Goal: Information Seeking & Learning: Learn about a topic

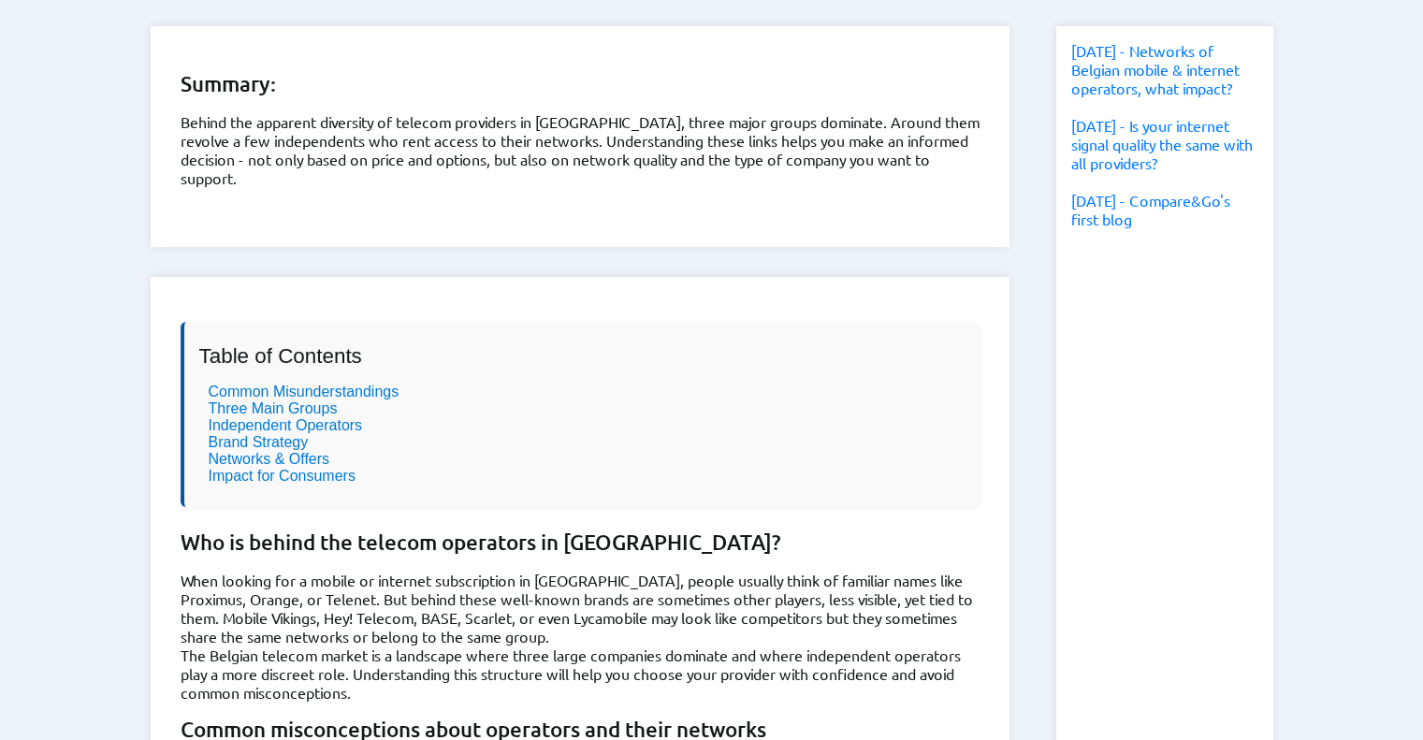
scroll to position [371, 0]
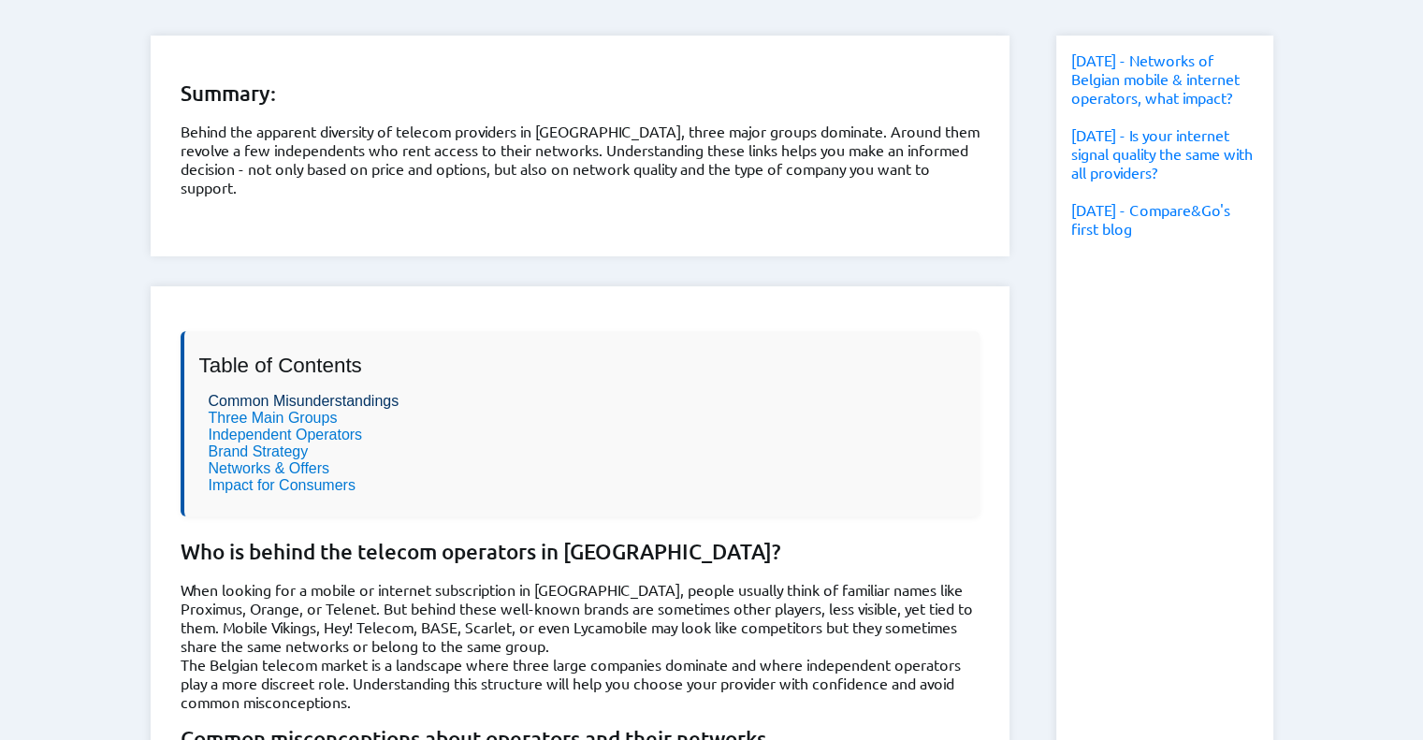
click at [319, 393] on link "Common Misunderstandings" at bounding box center [304, 401] width 191 height 16
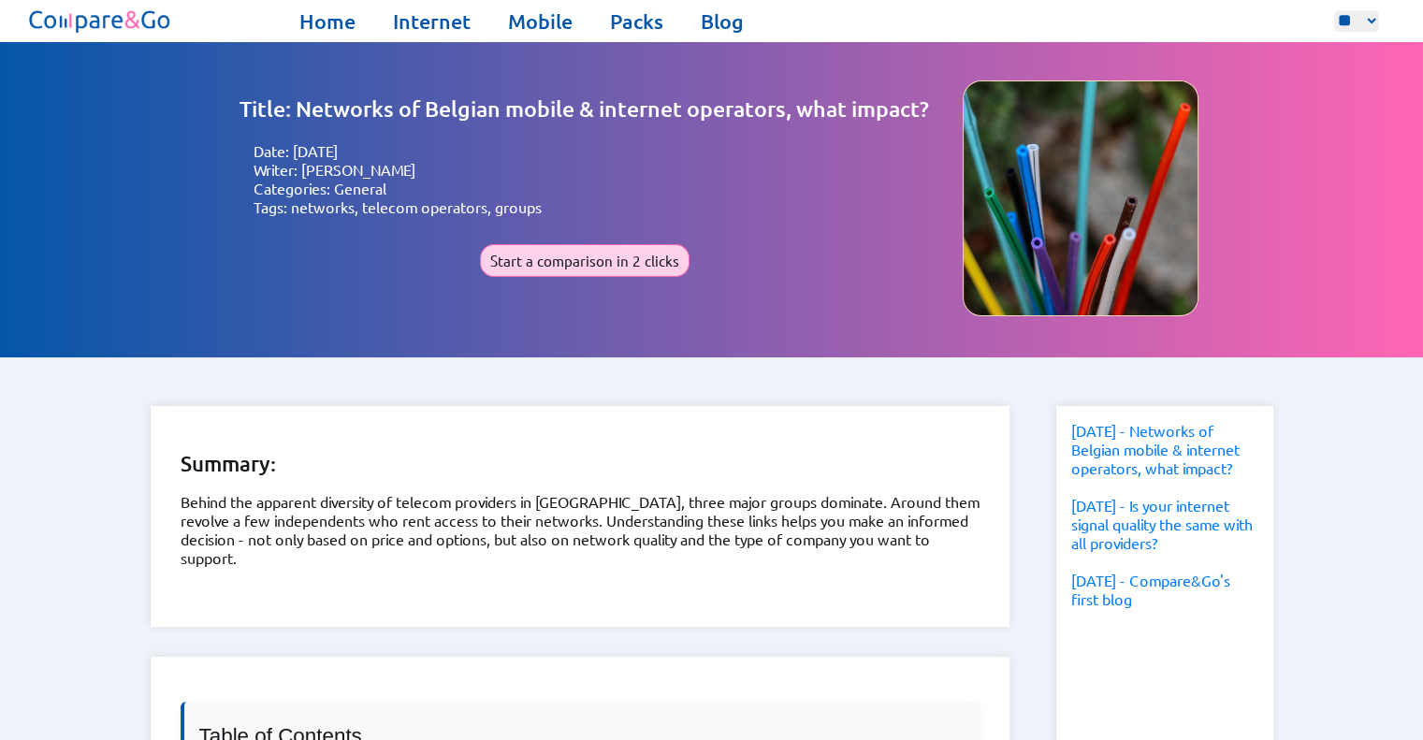
click at [577, 250] on button "Start a comparison in 2 clicks" at bounding box center [585, 260] width 210 height 33
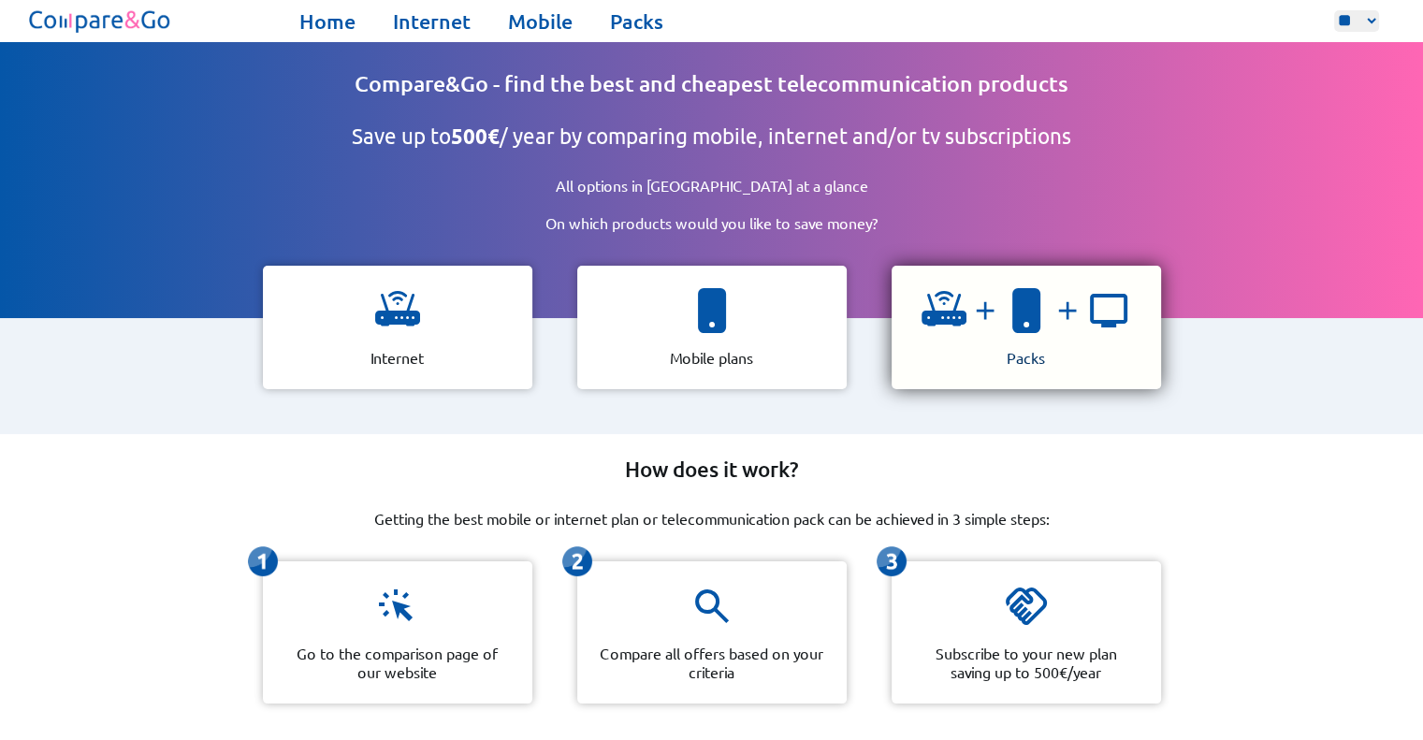
click at [910, 317] on div "Packs" at bounding box center [1027, 328] width 270 height 124
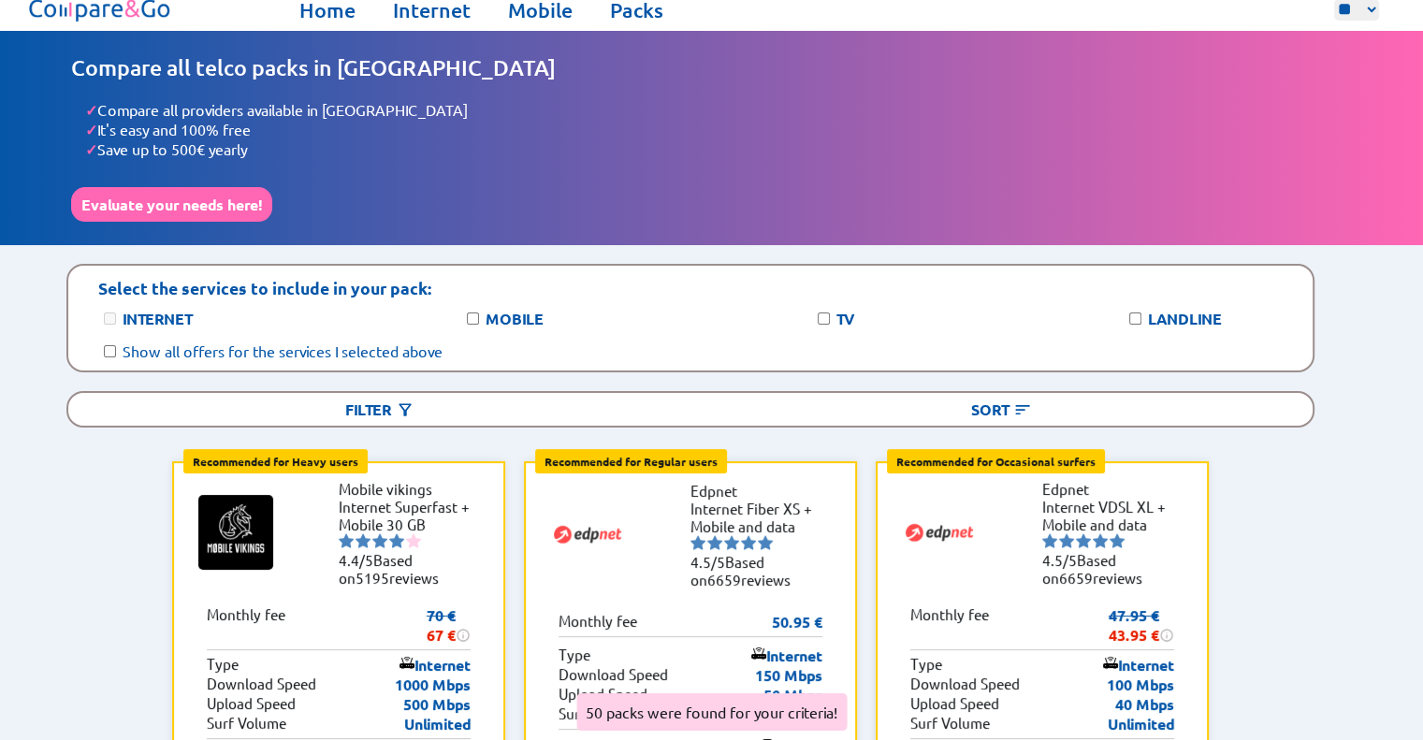
scroll to position [9, 0]
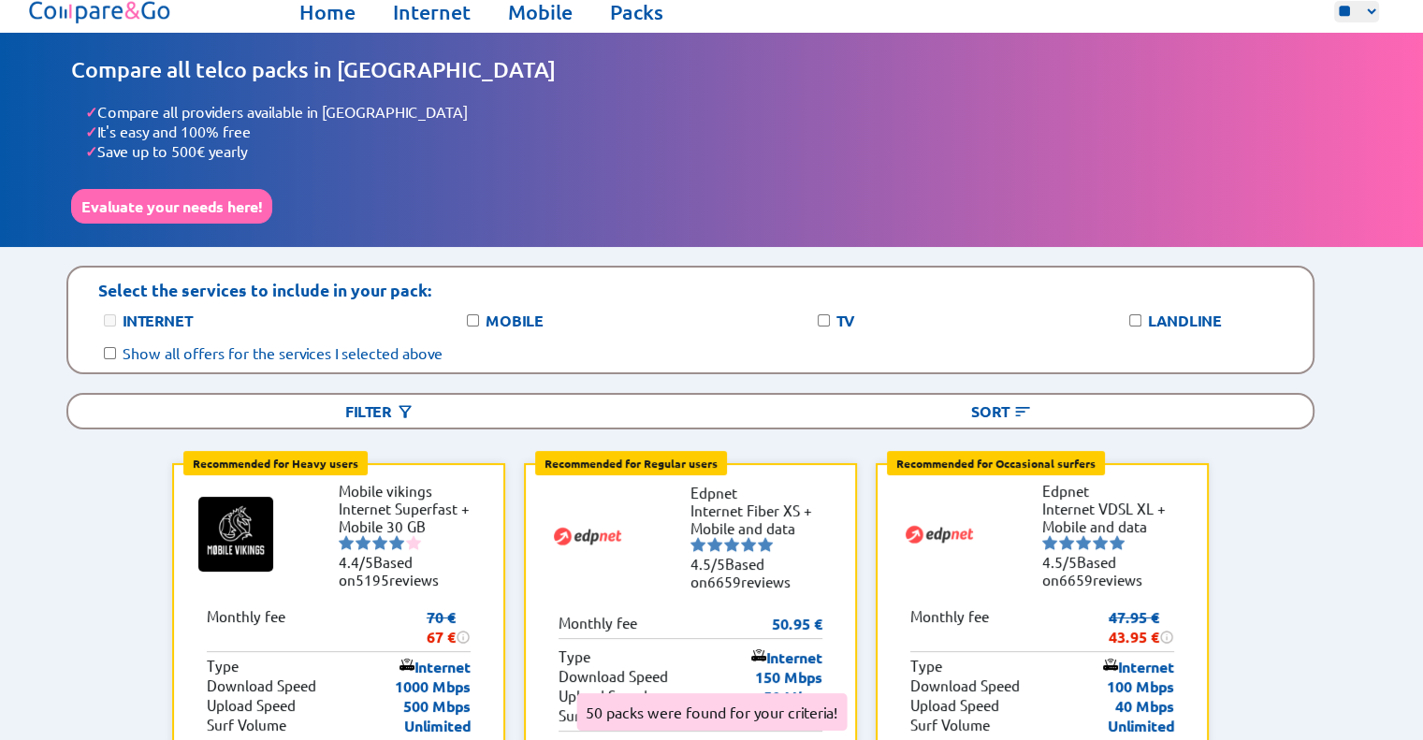
click at [323, 343] on label "Show all offers for the services I selected above" at bounding box center [283, 352] width 320 height 19
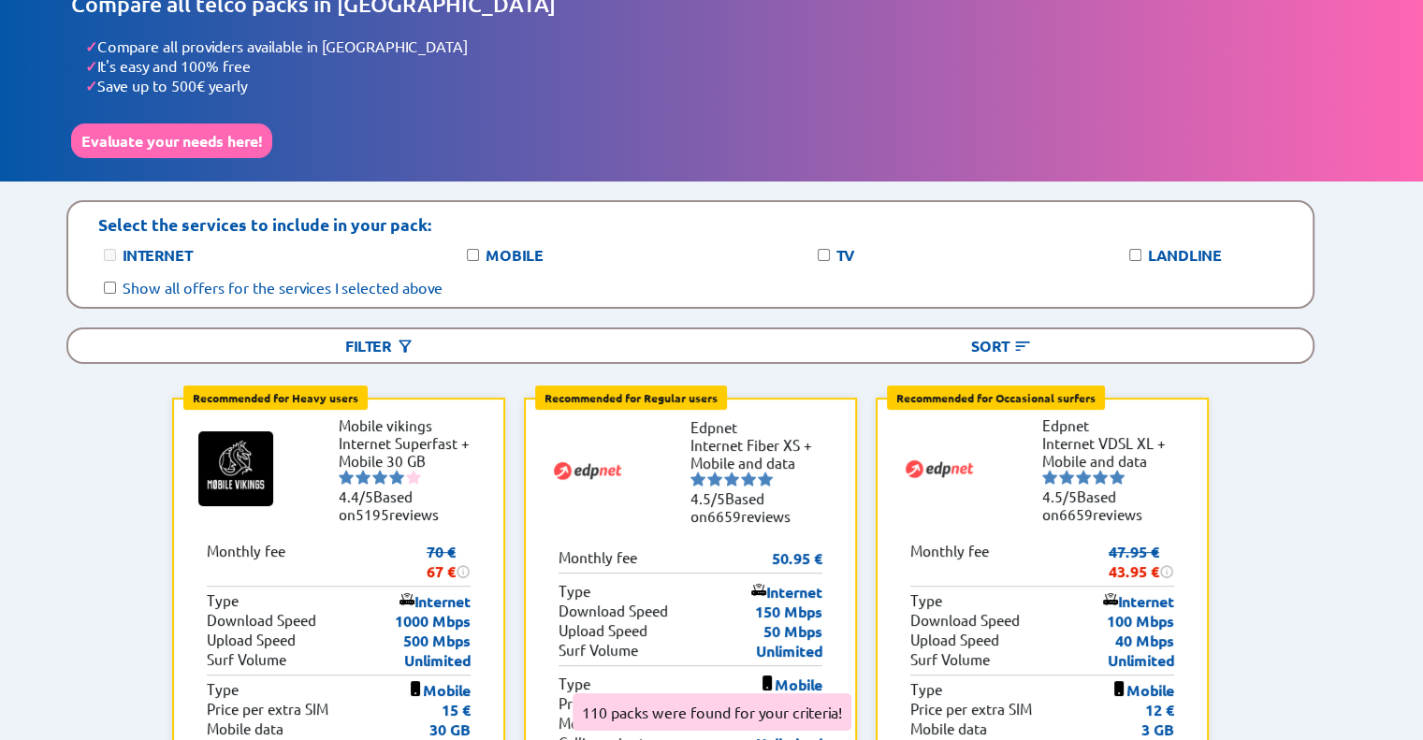
scroll to position [75, 0]
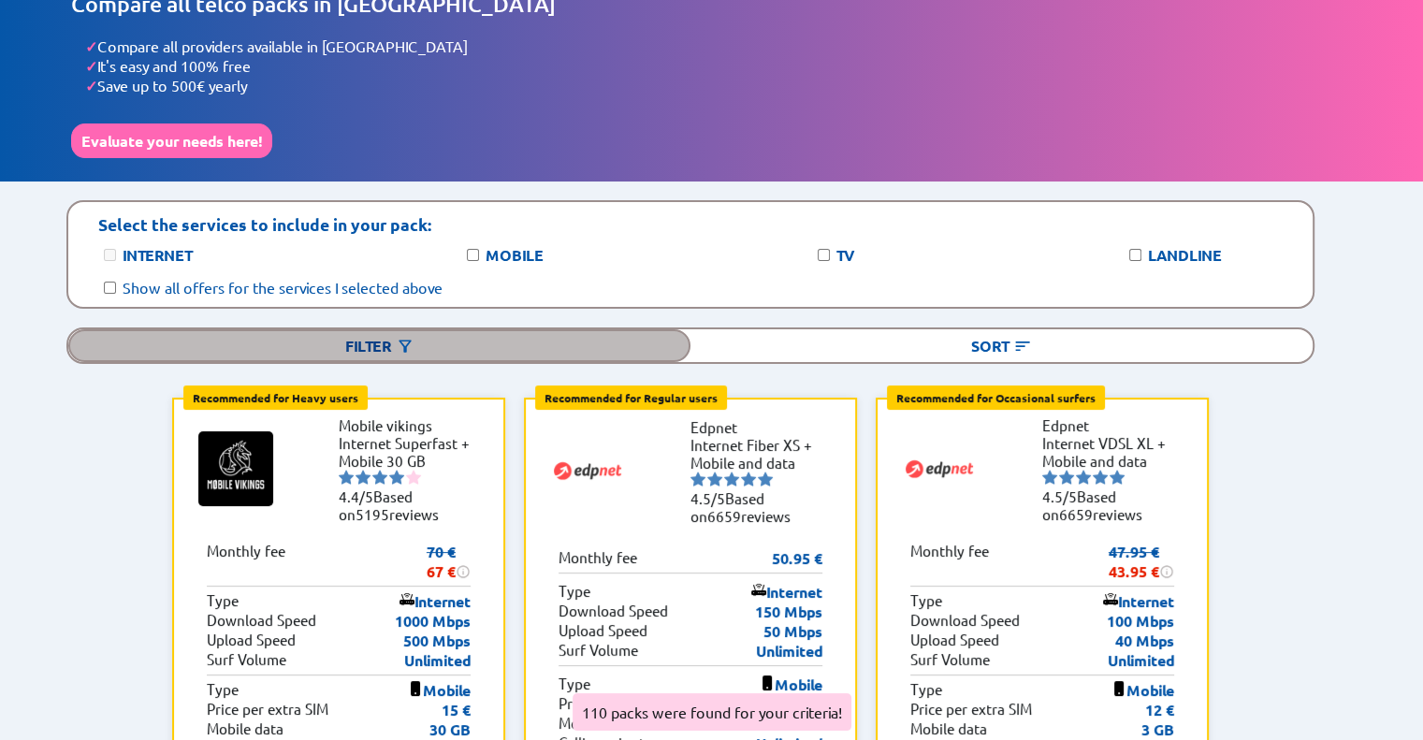
click at [318, 329] on div "Filter" at bounding box center [379, 345] width 622 height 33
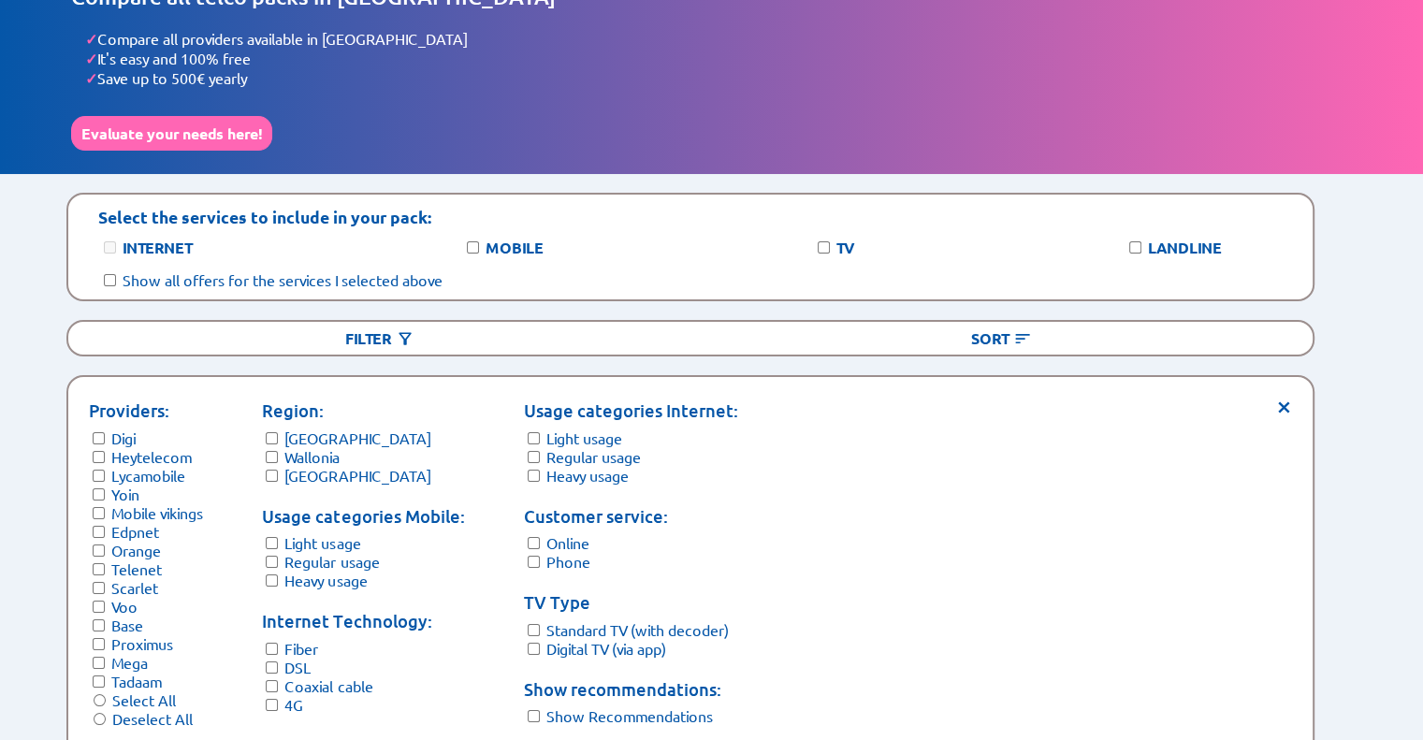
scroll to position [58, 0]
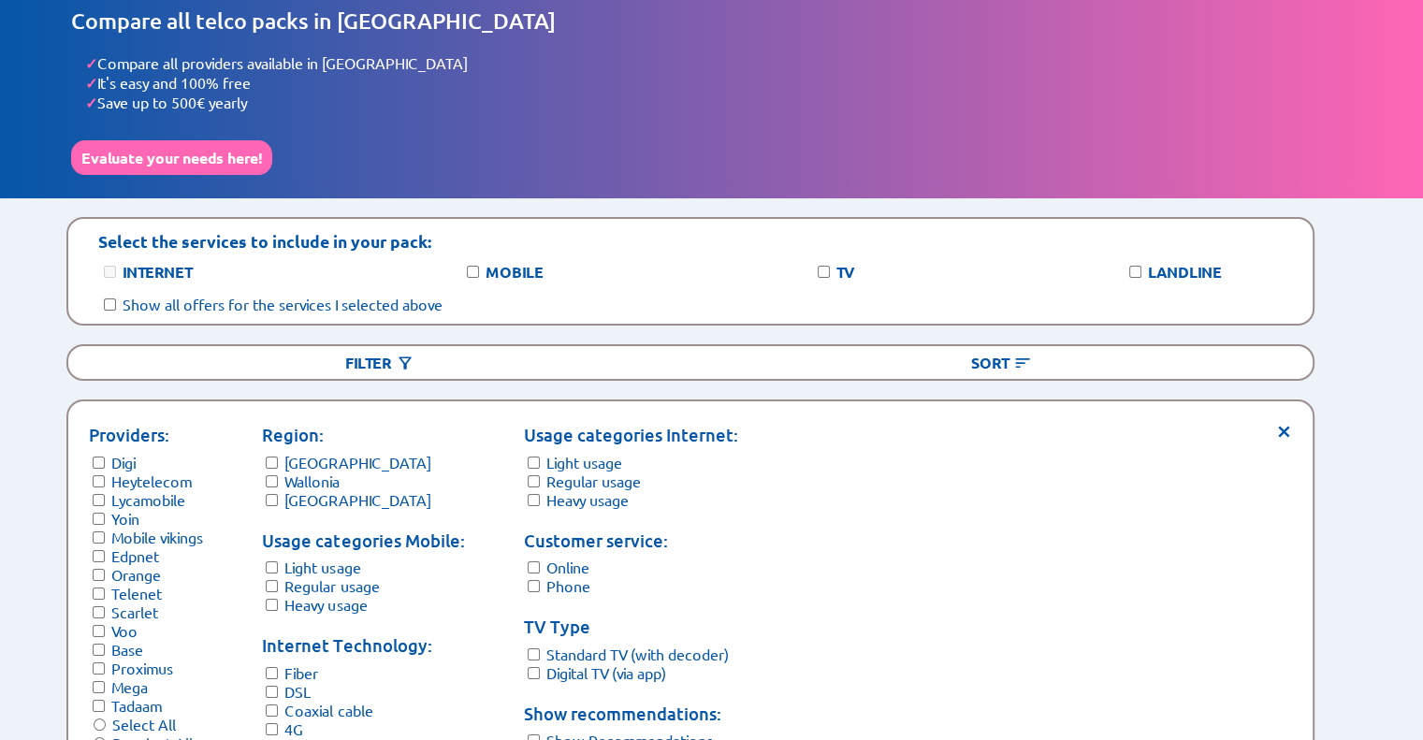
click at [236, 369] on div "Filter Sort" at bounding box center [690, 362] width 1248 height 36
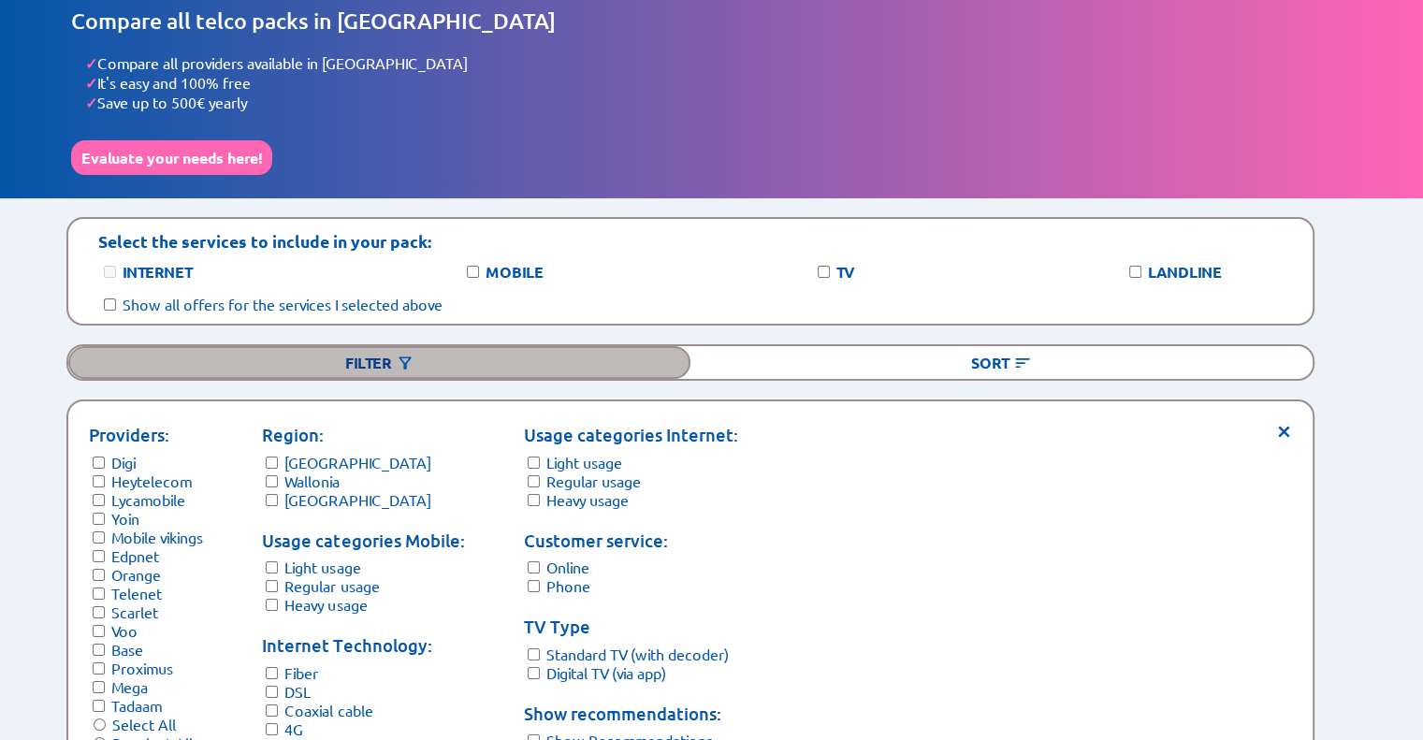
click at [236, 366] on div "Filter" at bounding box center [379, 362] width 622 height 33
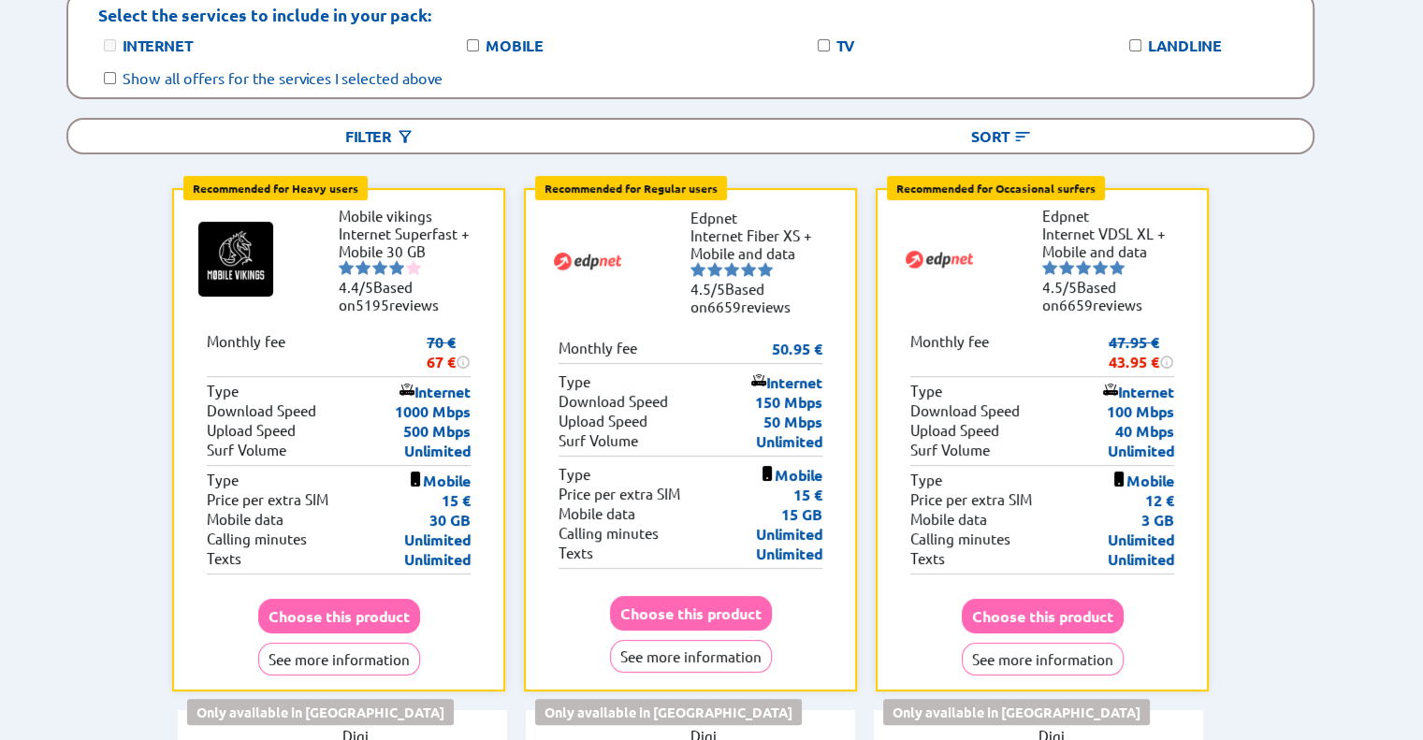
scroll to position [0, 0]
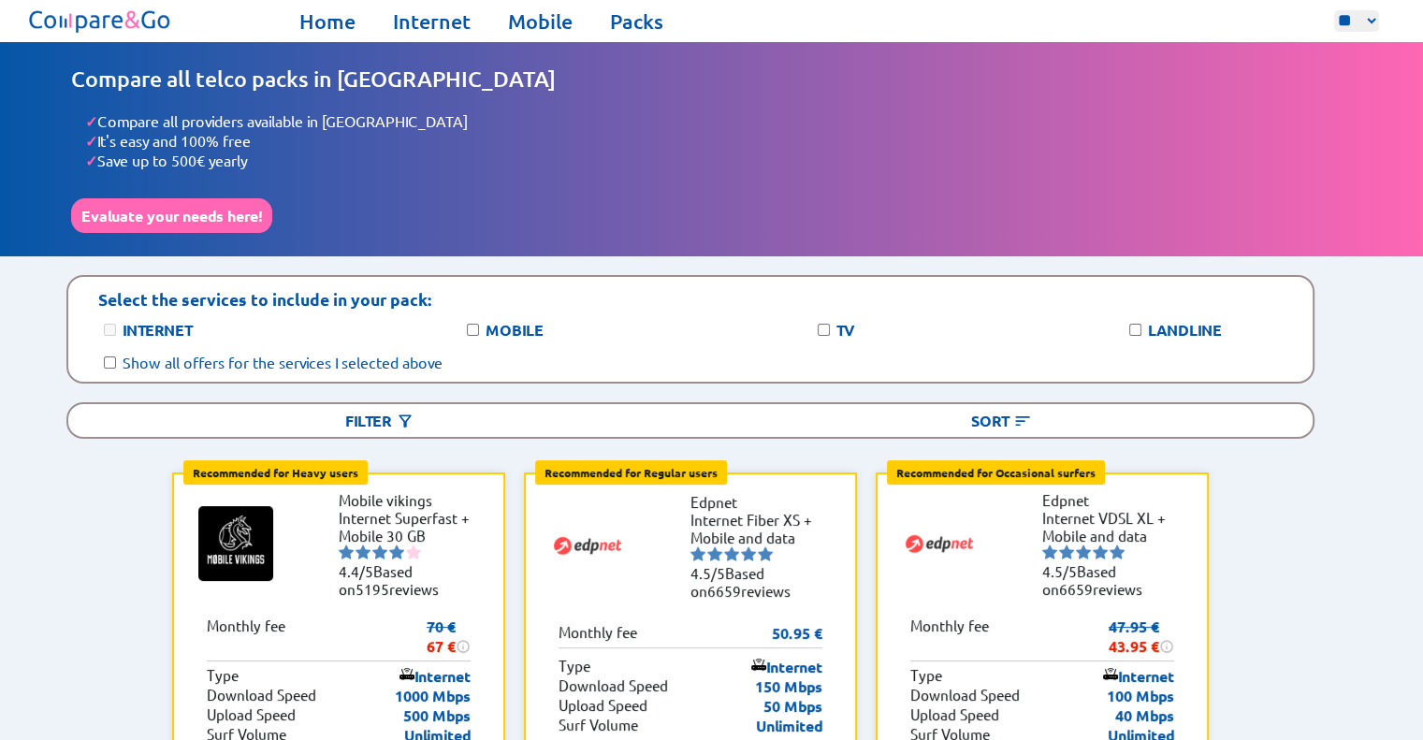
click at [298, 22] on link at bounding box center [162, 21] width 275 height 33
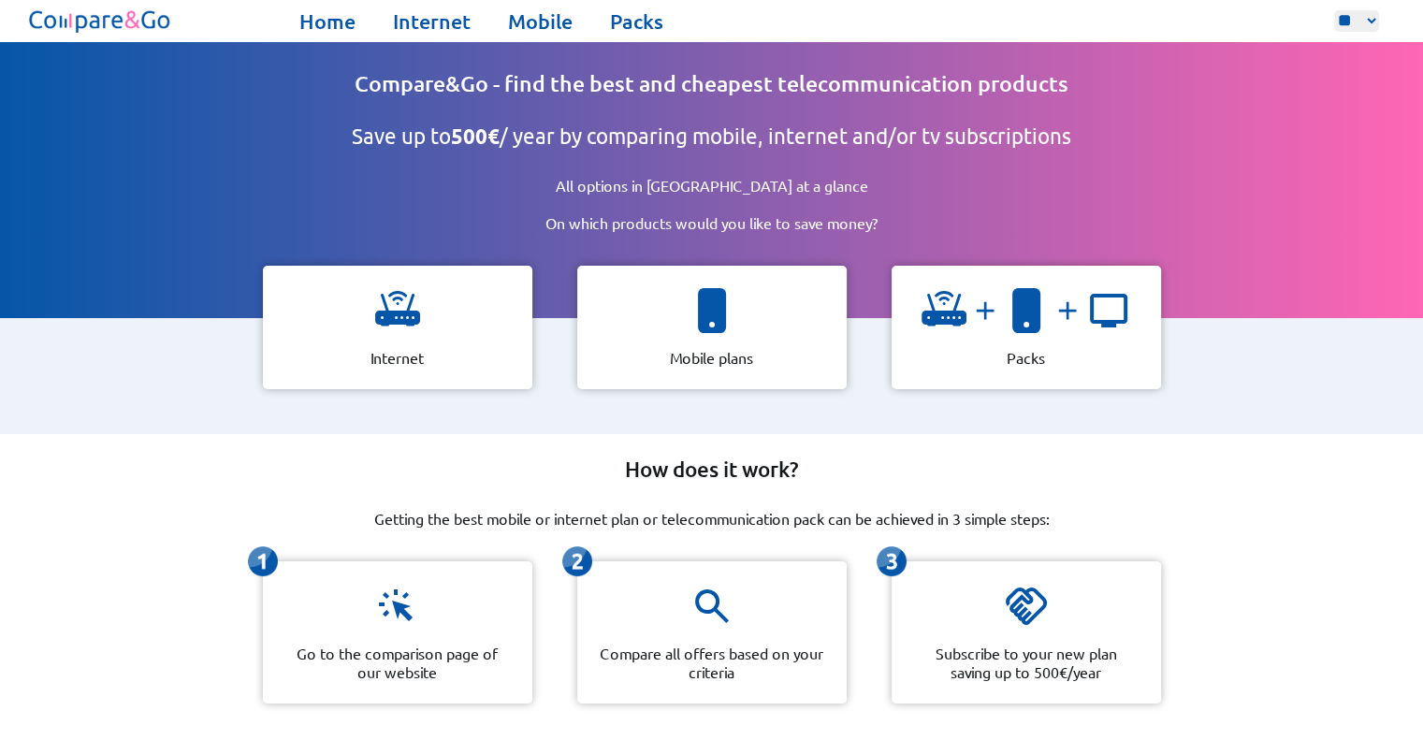
click at [147, 26] on img at bounding box center [100, 21] width 151 height 33
